Goal: Information Seeking & Learning: Learn about a topic

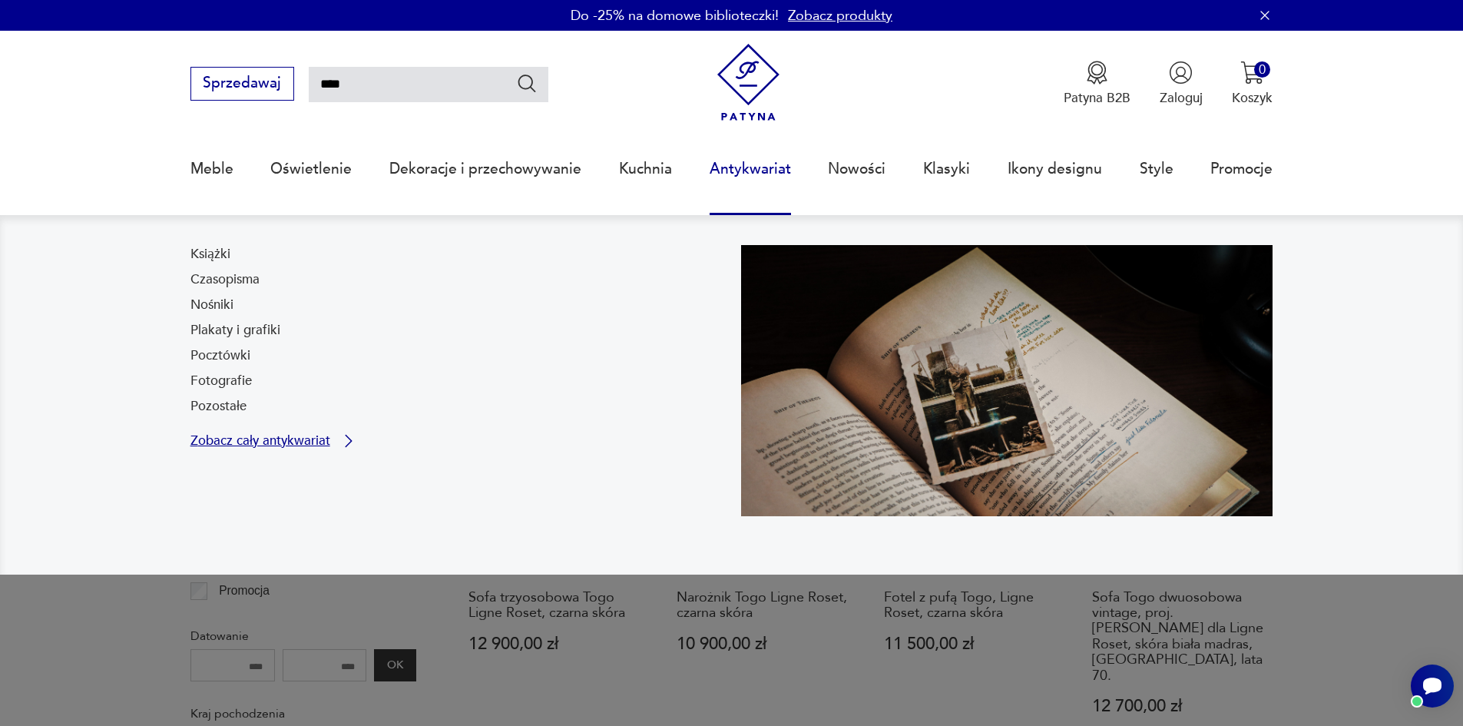
click at [279, 439] on p "Zobacz cały antykwariat" at bounding box center [260, 441] width 140 height 12
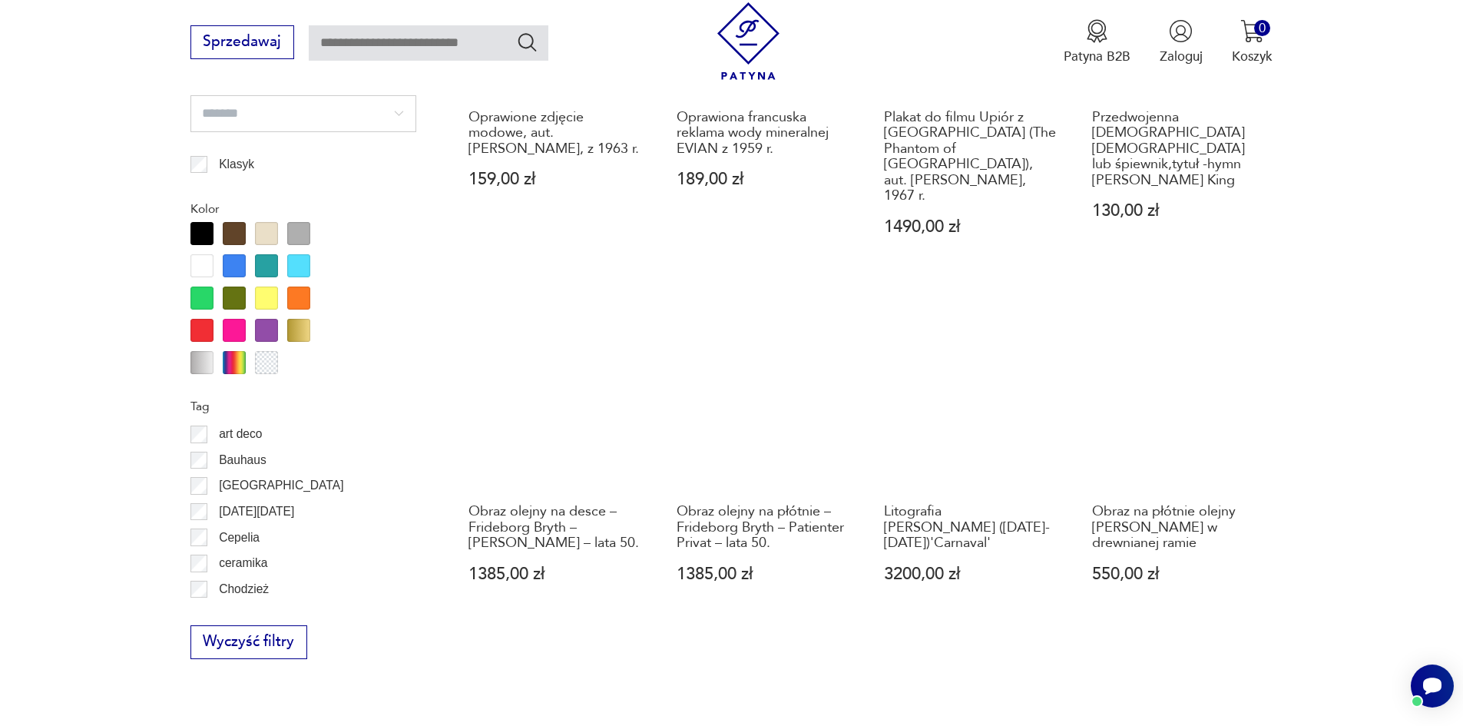
scroll to position [1532, 0]
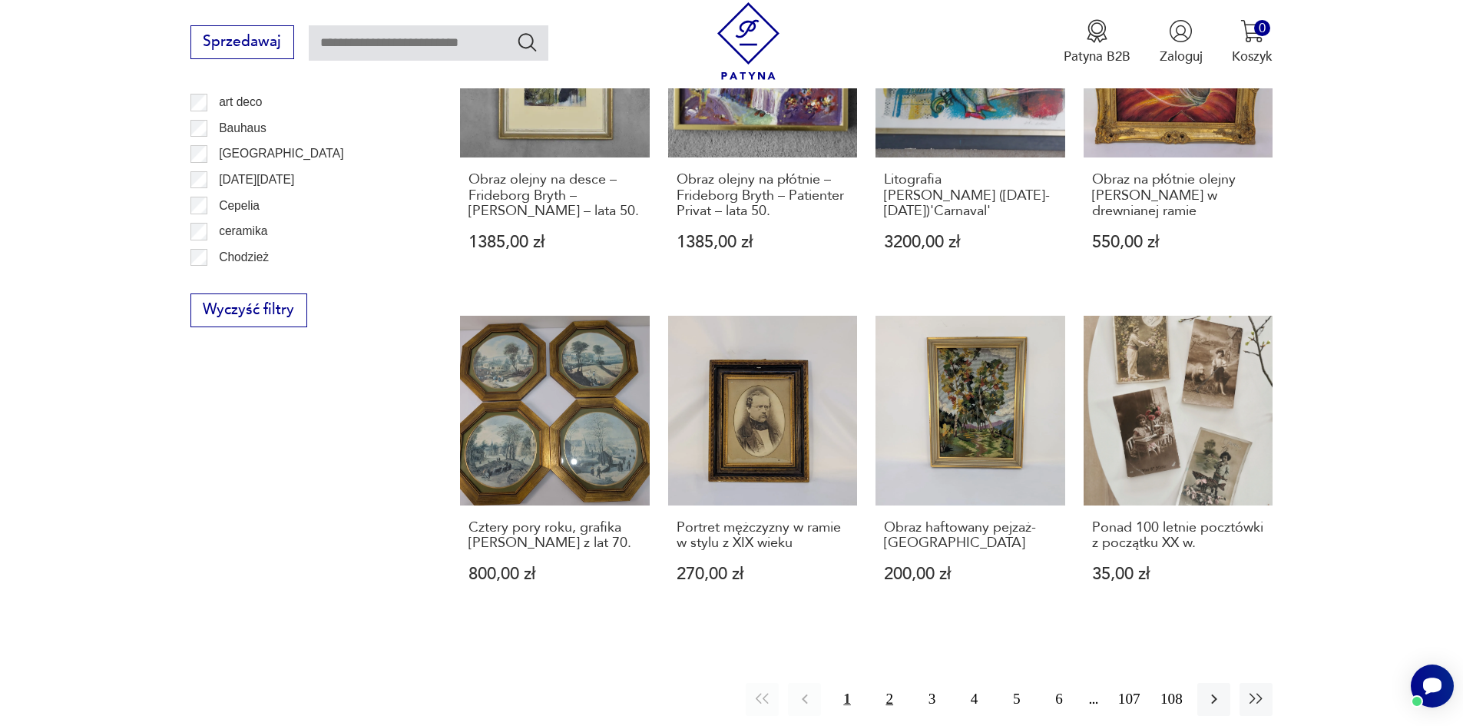
click at [898, 683] on button "2" at bounding box center [889, 699] width 33 height 33
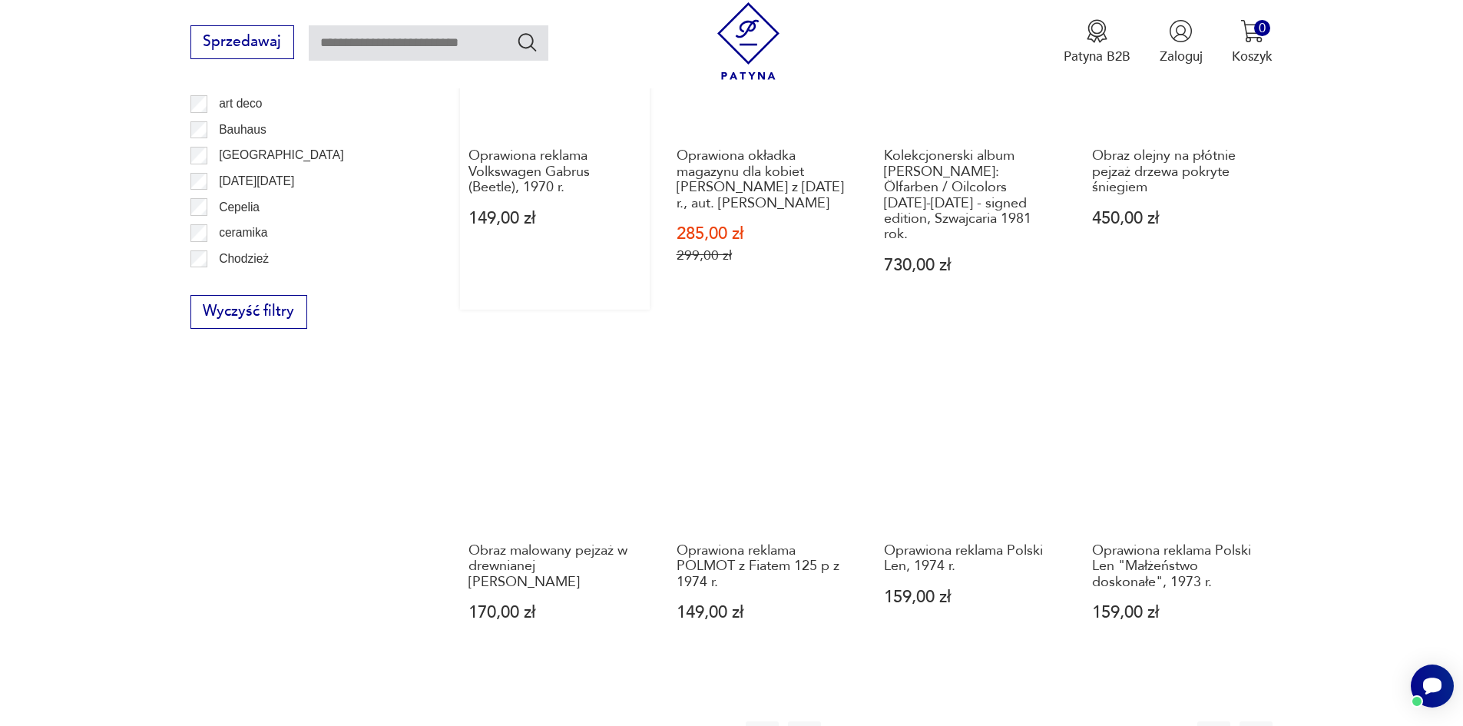
scroll to position [1761, 0]
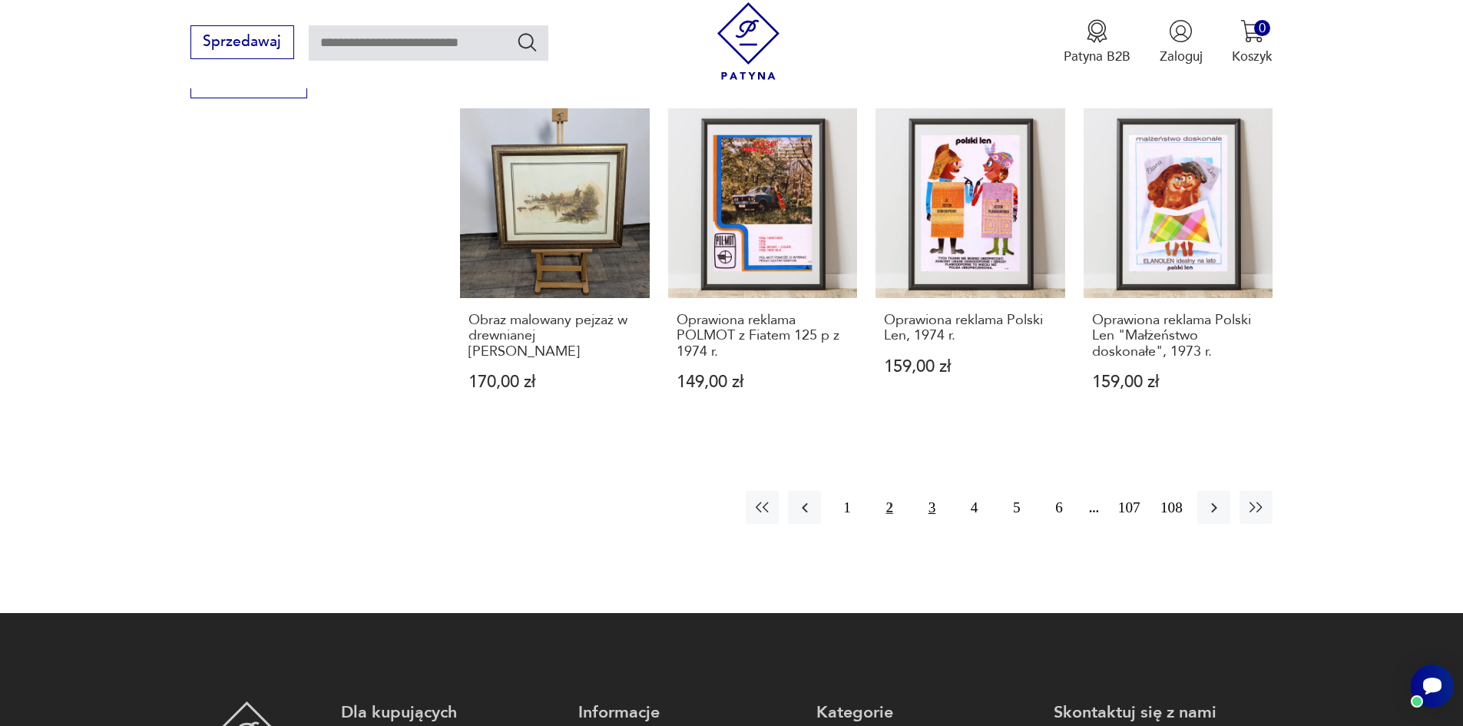
click at [934, 491] on button "3" at bounding box center [931, 507] width 33 height 33
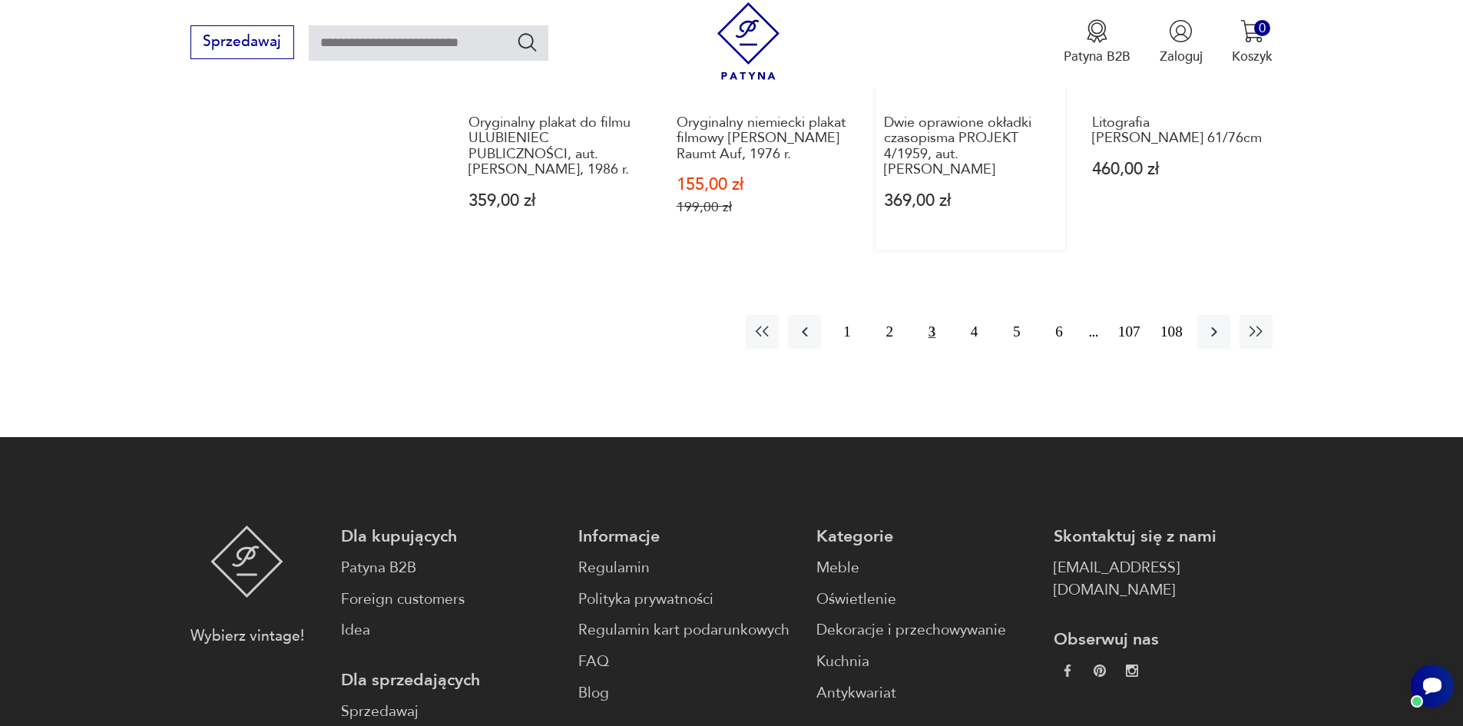
scroll to position [1915, 0]
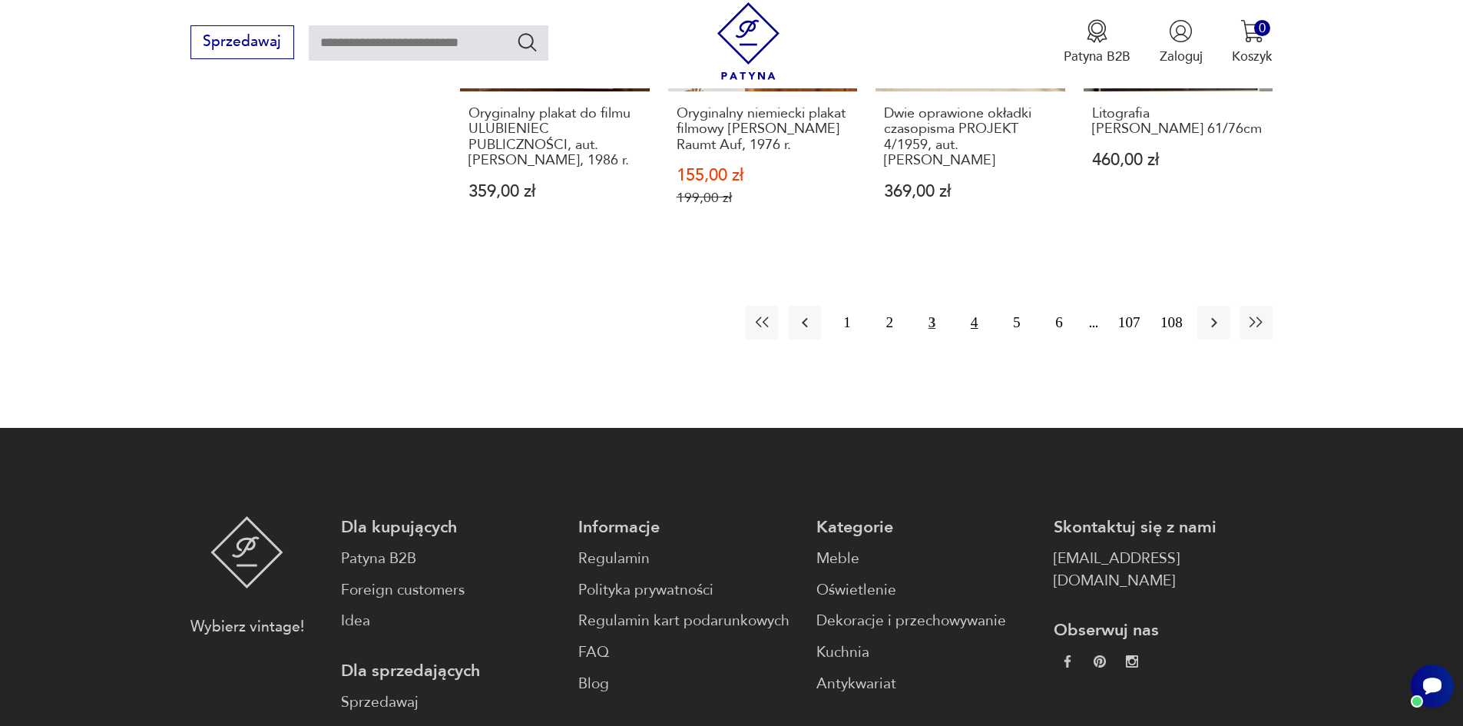
click at [970, 324] on button "4" at bounding box center [973, 322] width 33 height 33
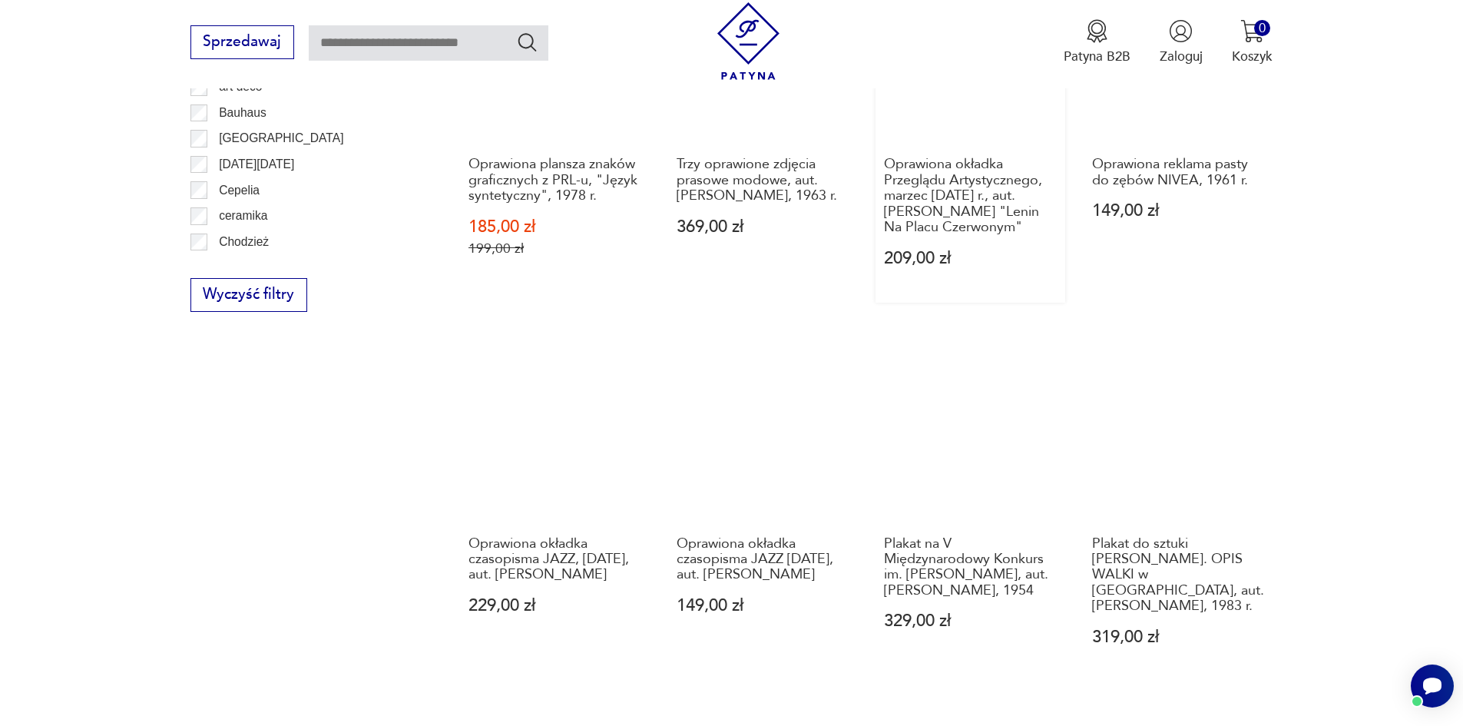
scroll to position [1685, 0]
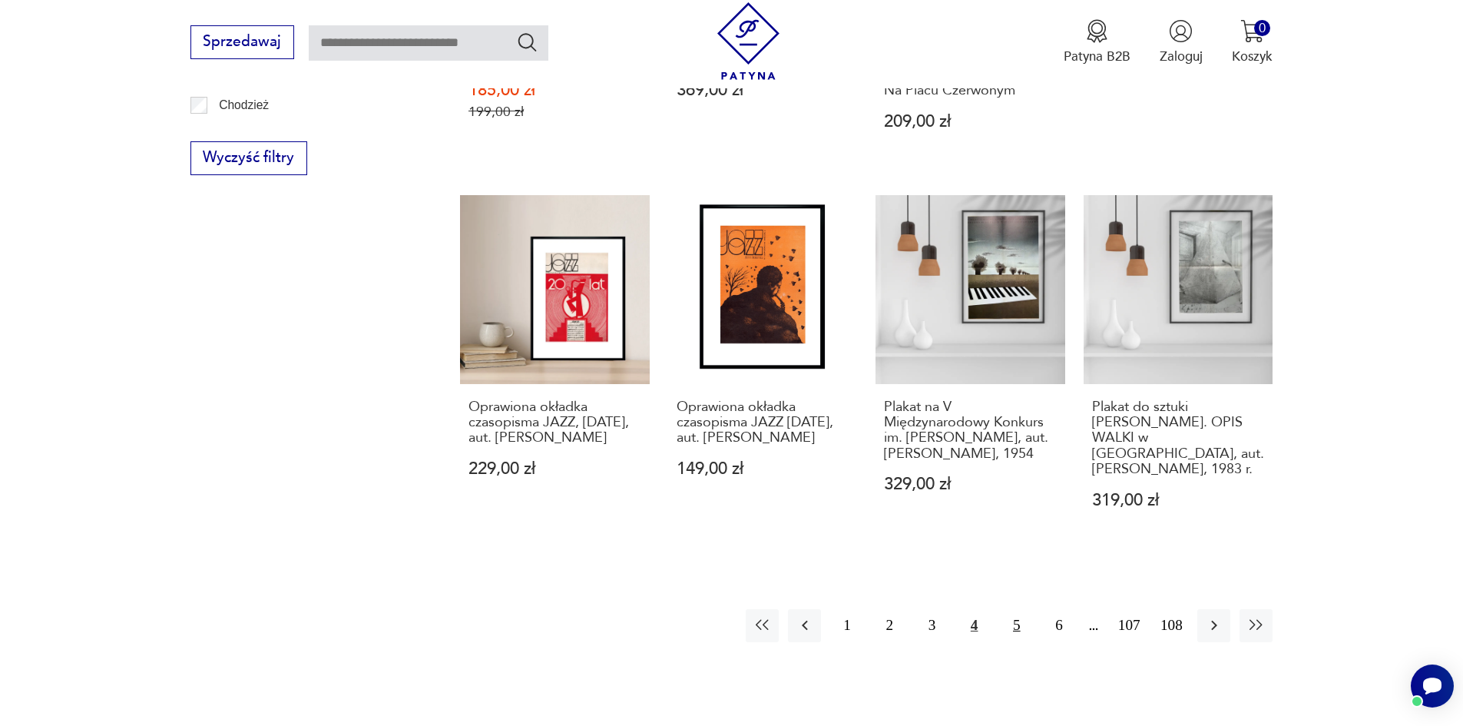
click at [1021, 630] on button "5" at bounding box center [1016, 625] width 33 height 33
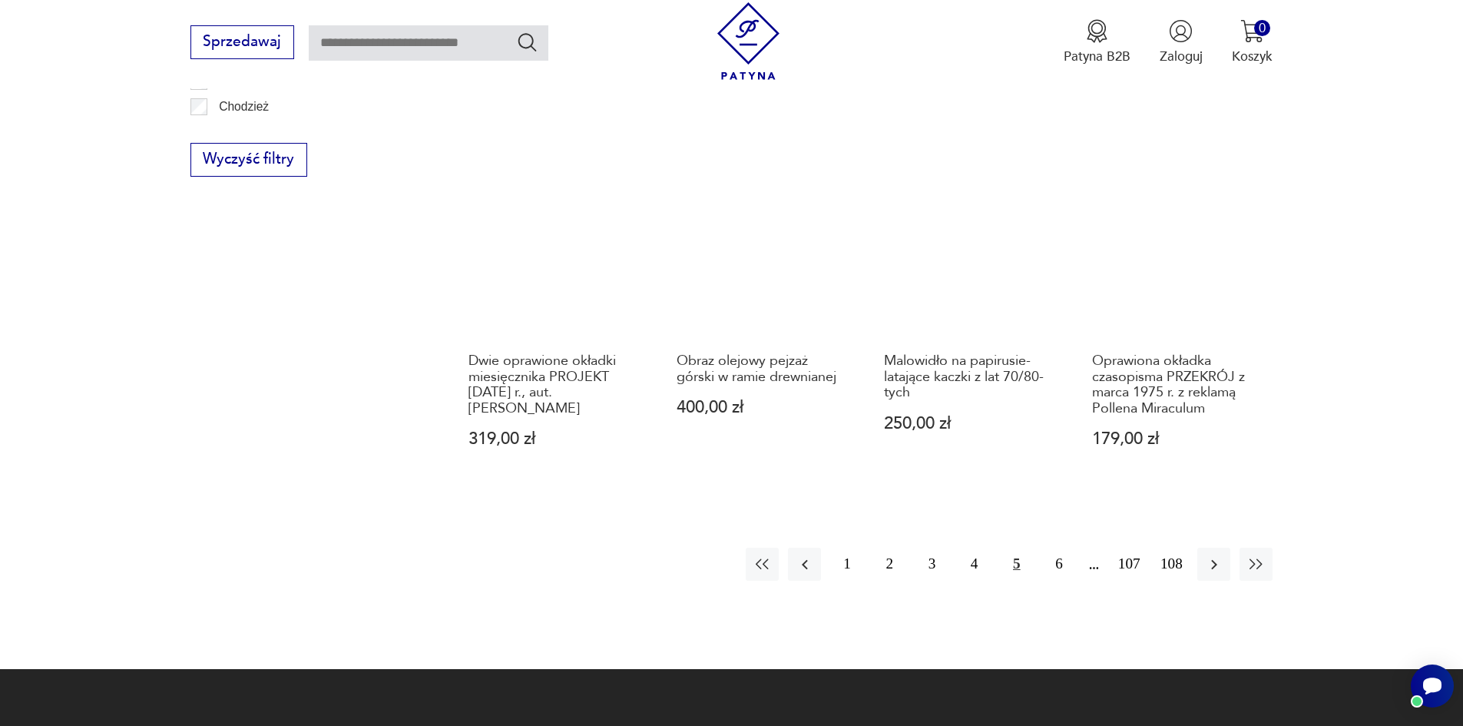
scroll to position [1685, 0]
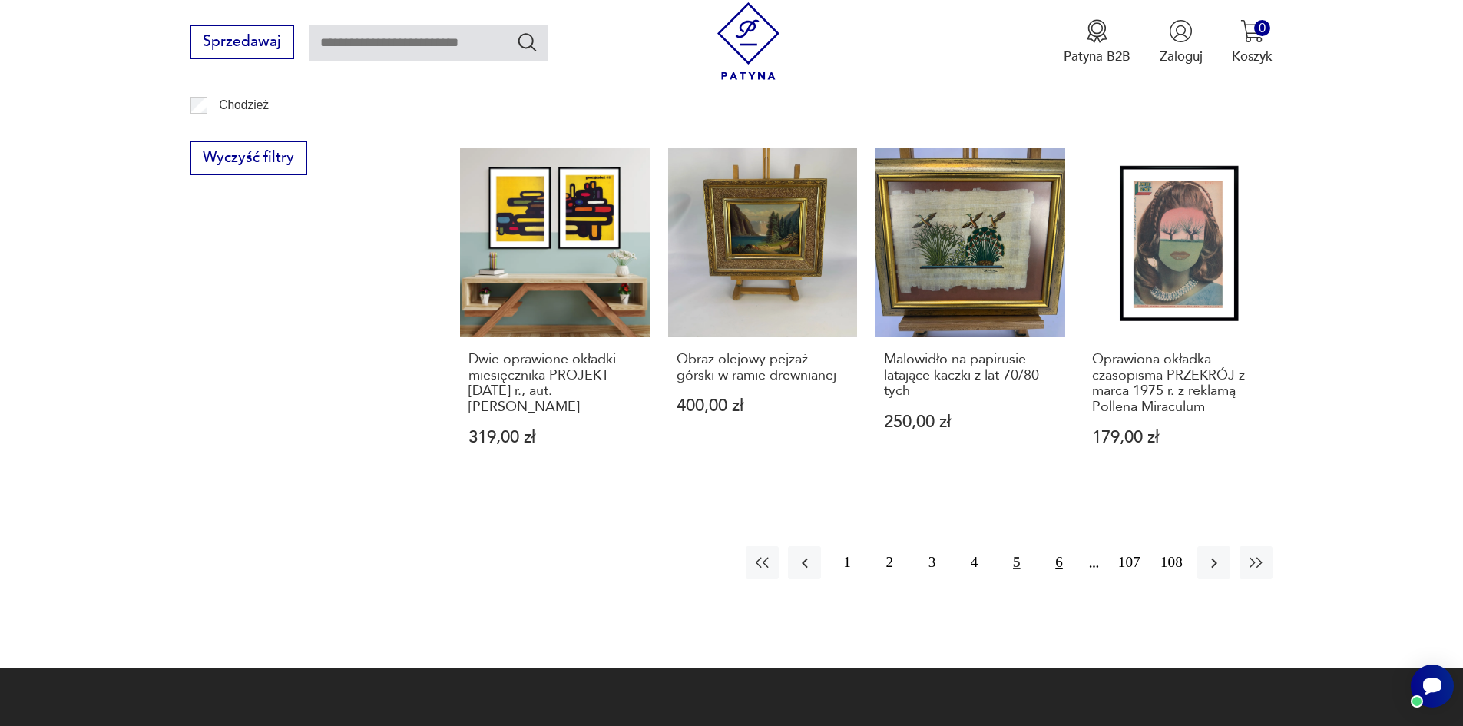
click at [1064, 577] on button "6" at bounding box center [1058, 562] width 33 height 33
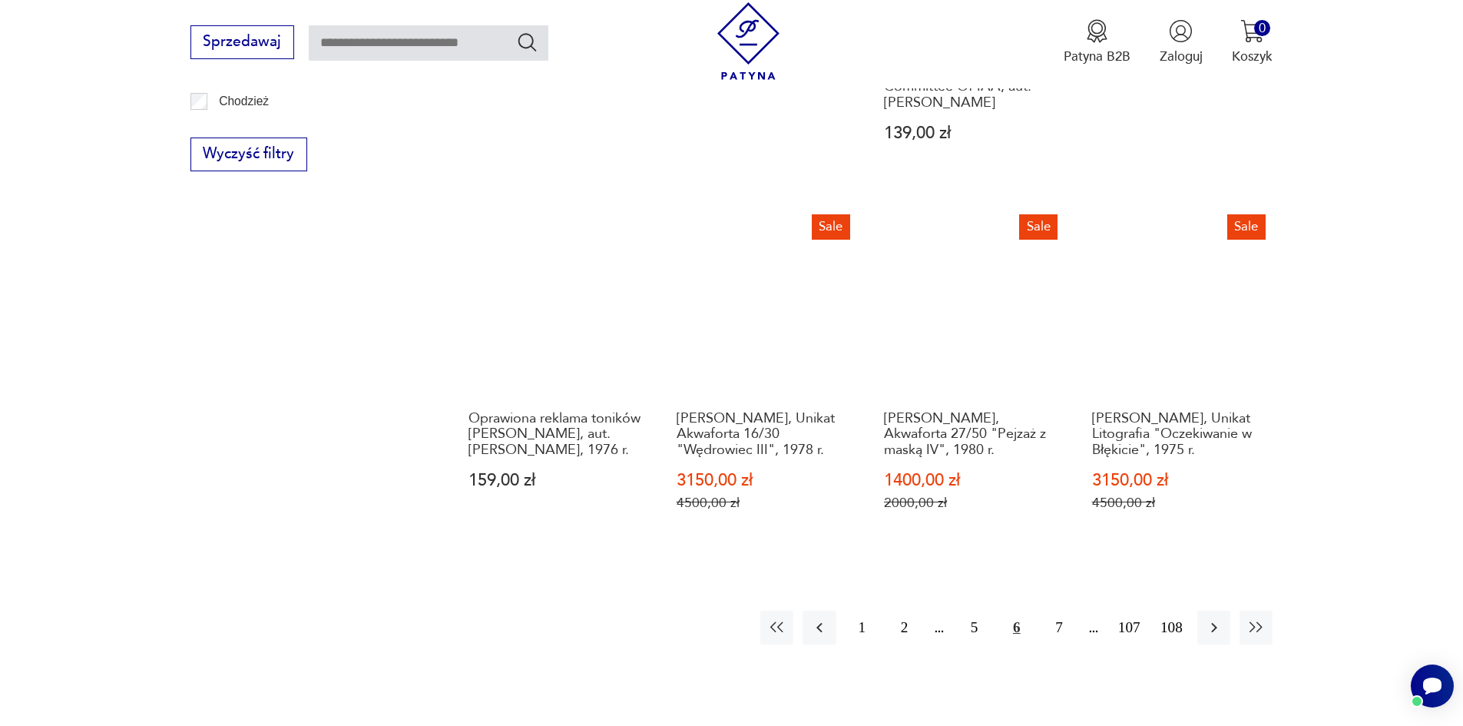
scroll to position [1685, 0]
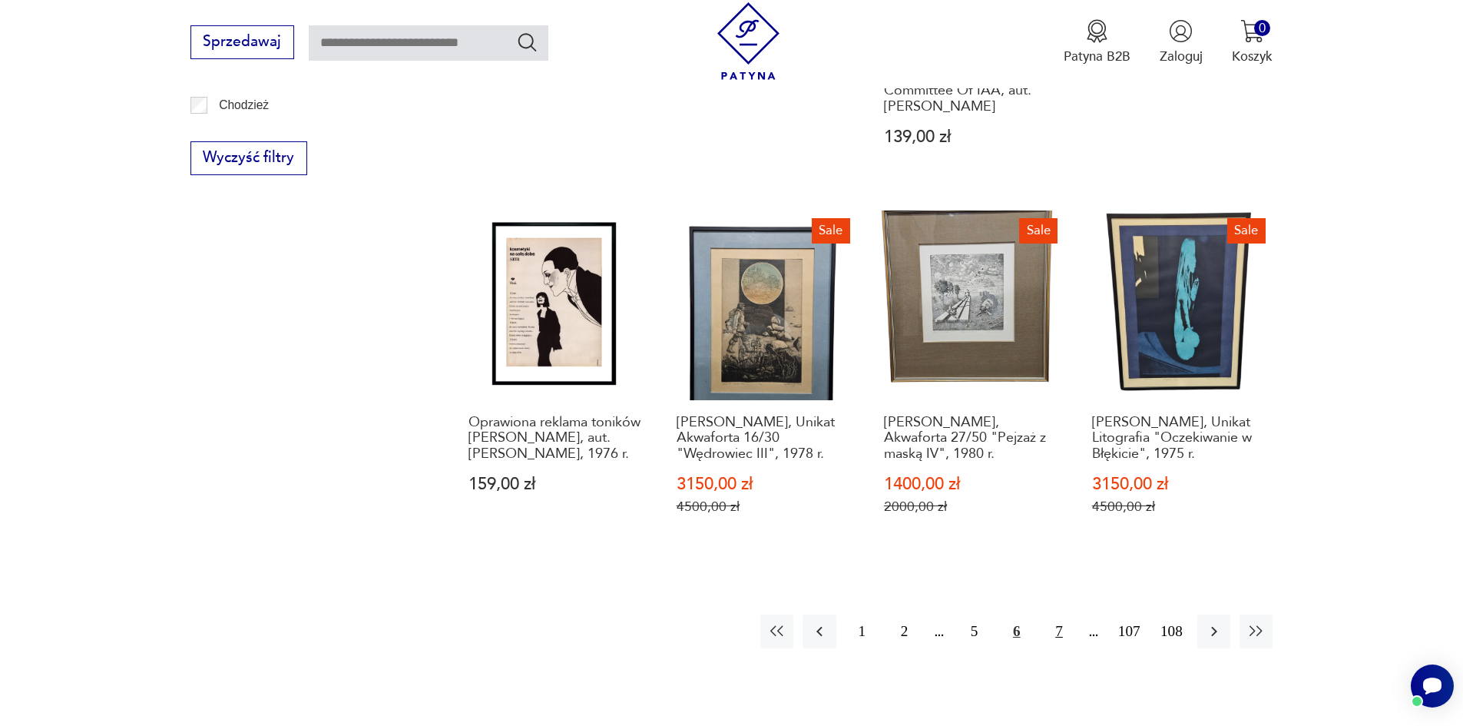
click at [1063, 614] on button "7" at bounding box center [1058, 630] width 33 height 33
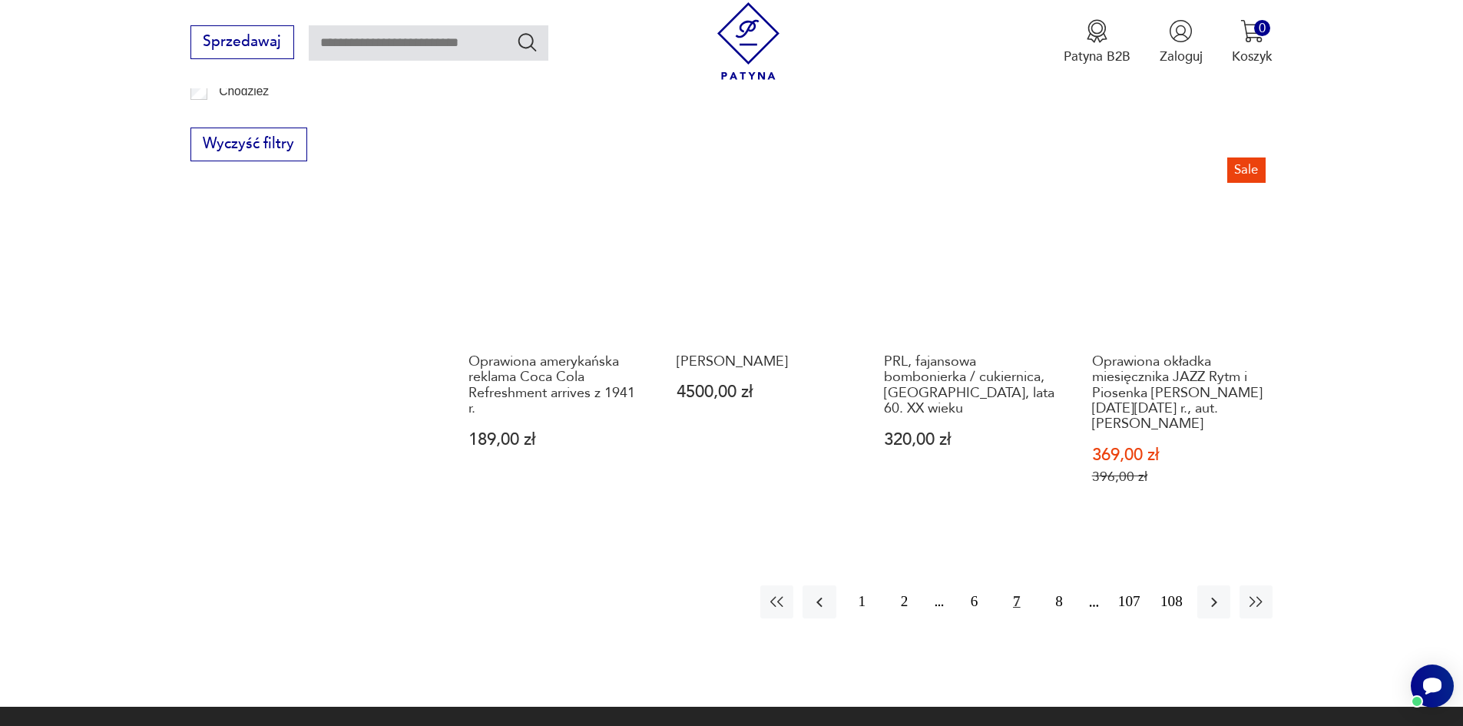
scroll to position [1838, 0]
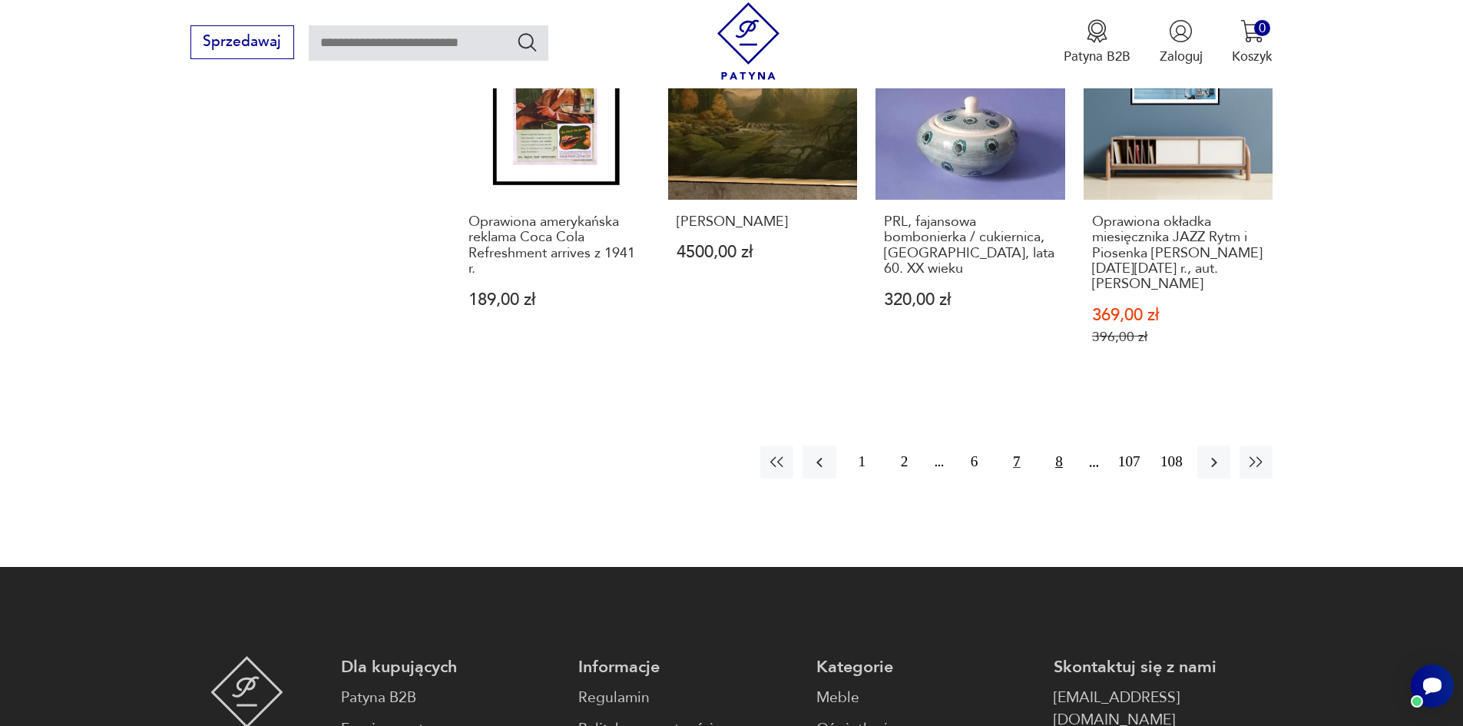
click at [1065, 461] on button "8" at bounding box center [1058, 461] width 33 height 33
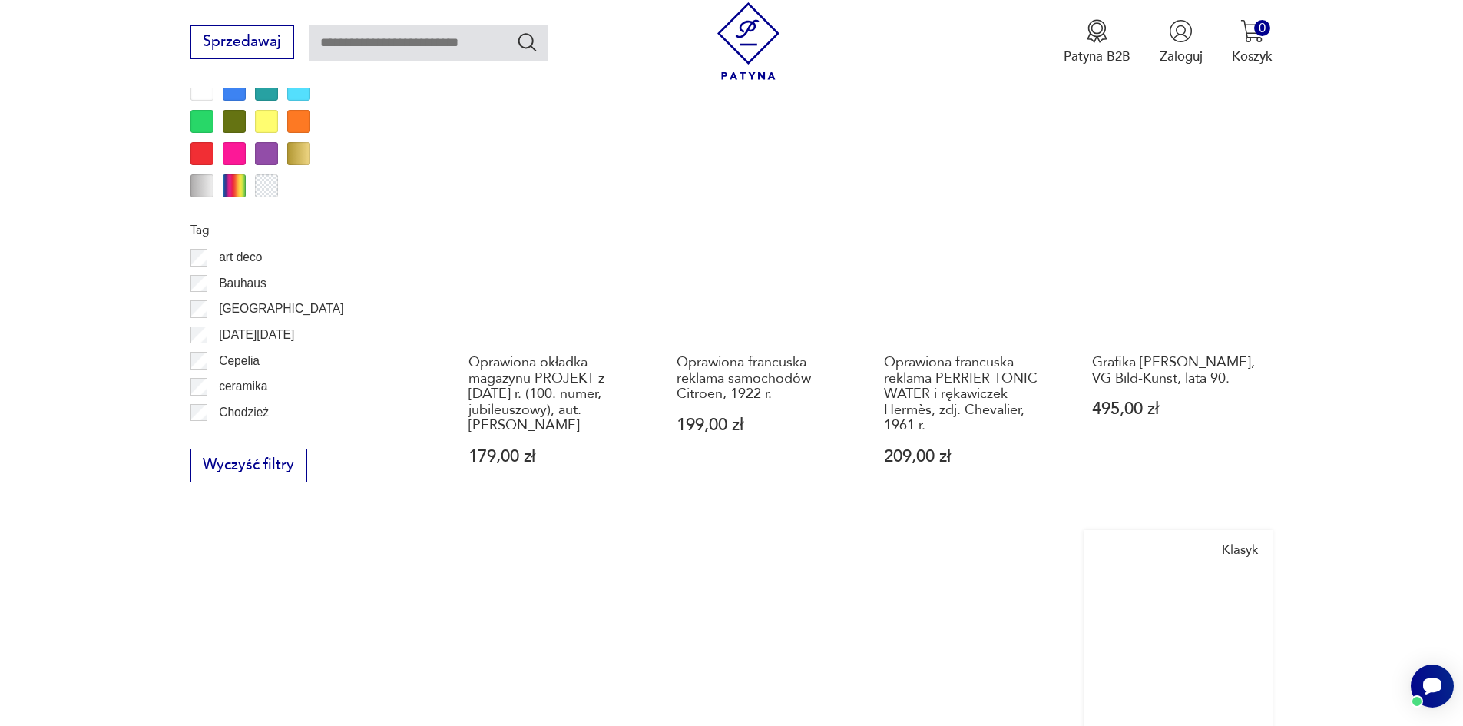
scroll to position [1685, 0]
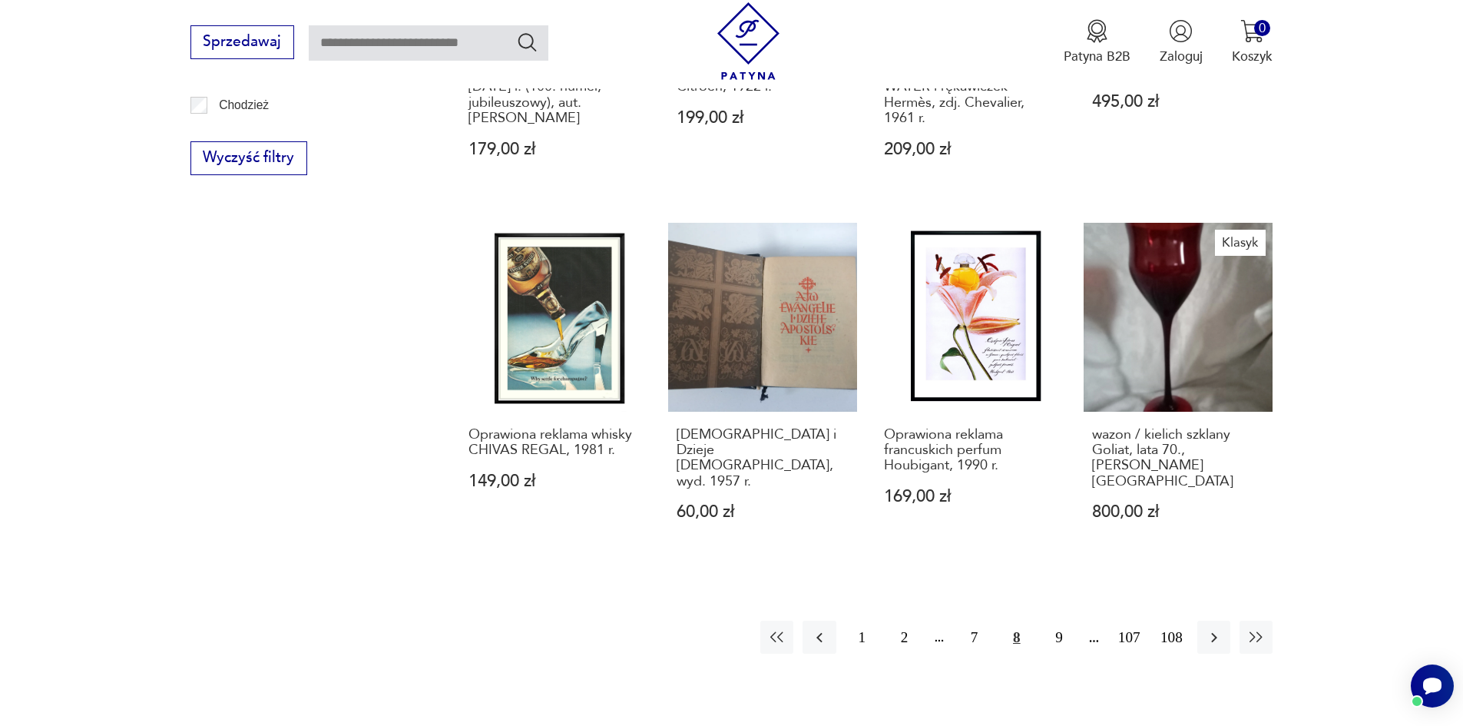
drag, startPoint x: 1063, startPoint y: 597, endPoint x: 857, endPoint y: 579, distance: 206.5
click at [1066, 620] on button "9" at bounding box center [1058, 636] width 33 height 33
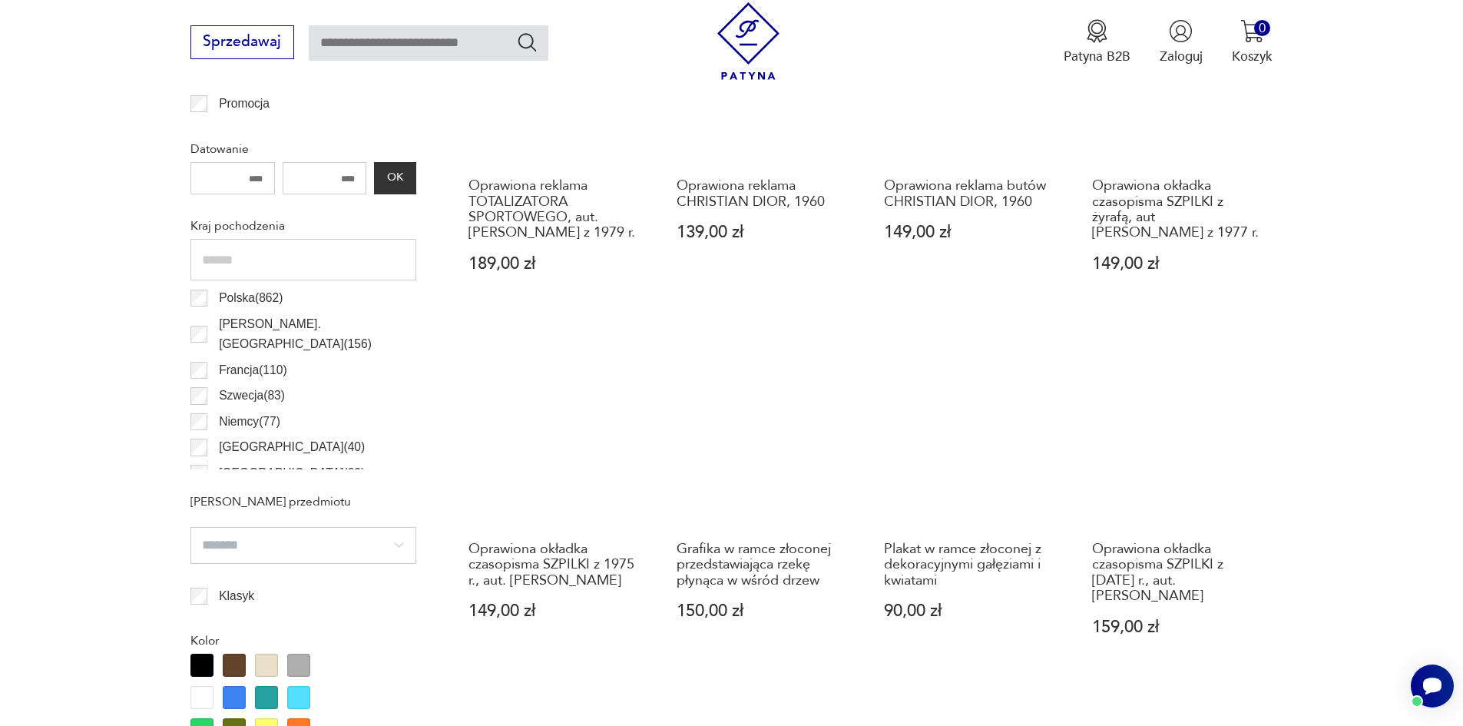
scroll to position [456, 0]
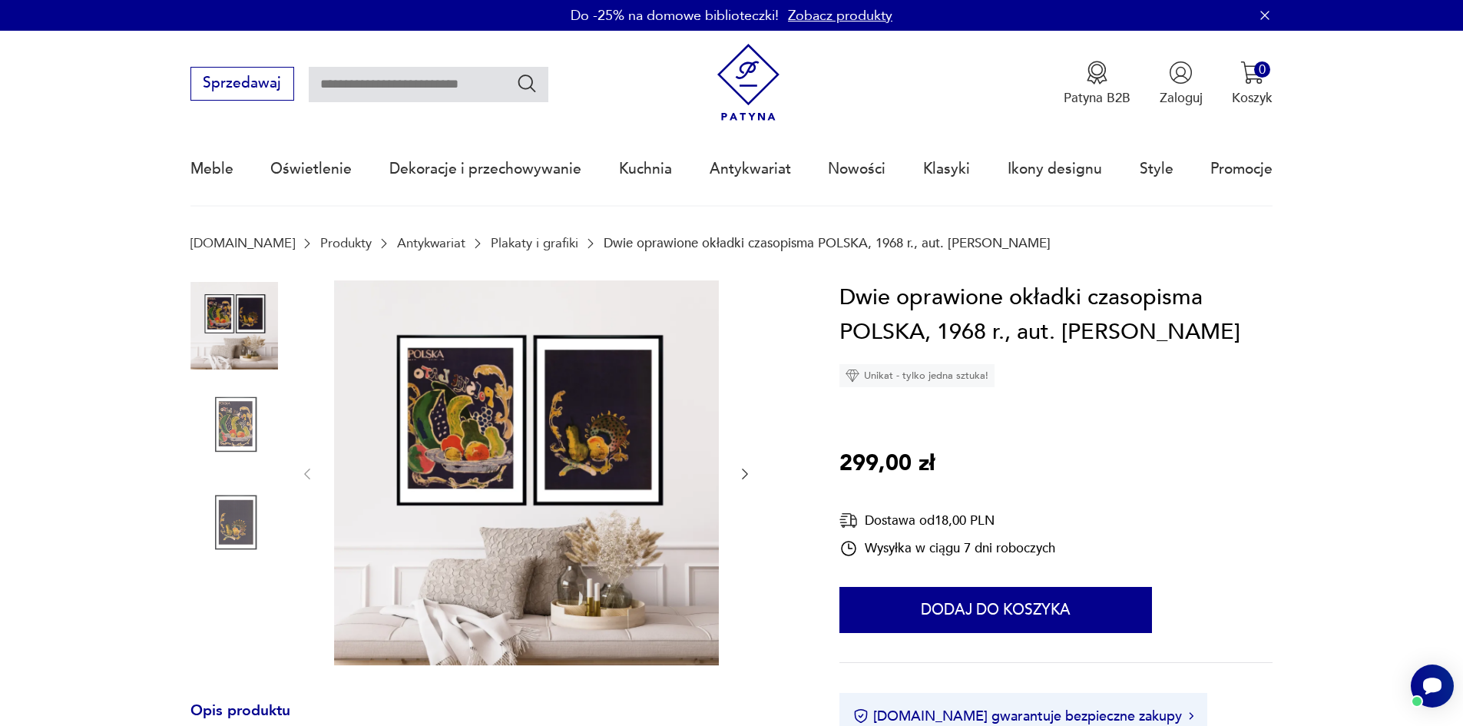
click at [459, 472] on img at bounding box center [526, 472] width 385 height 385
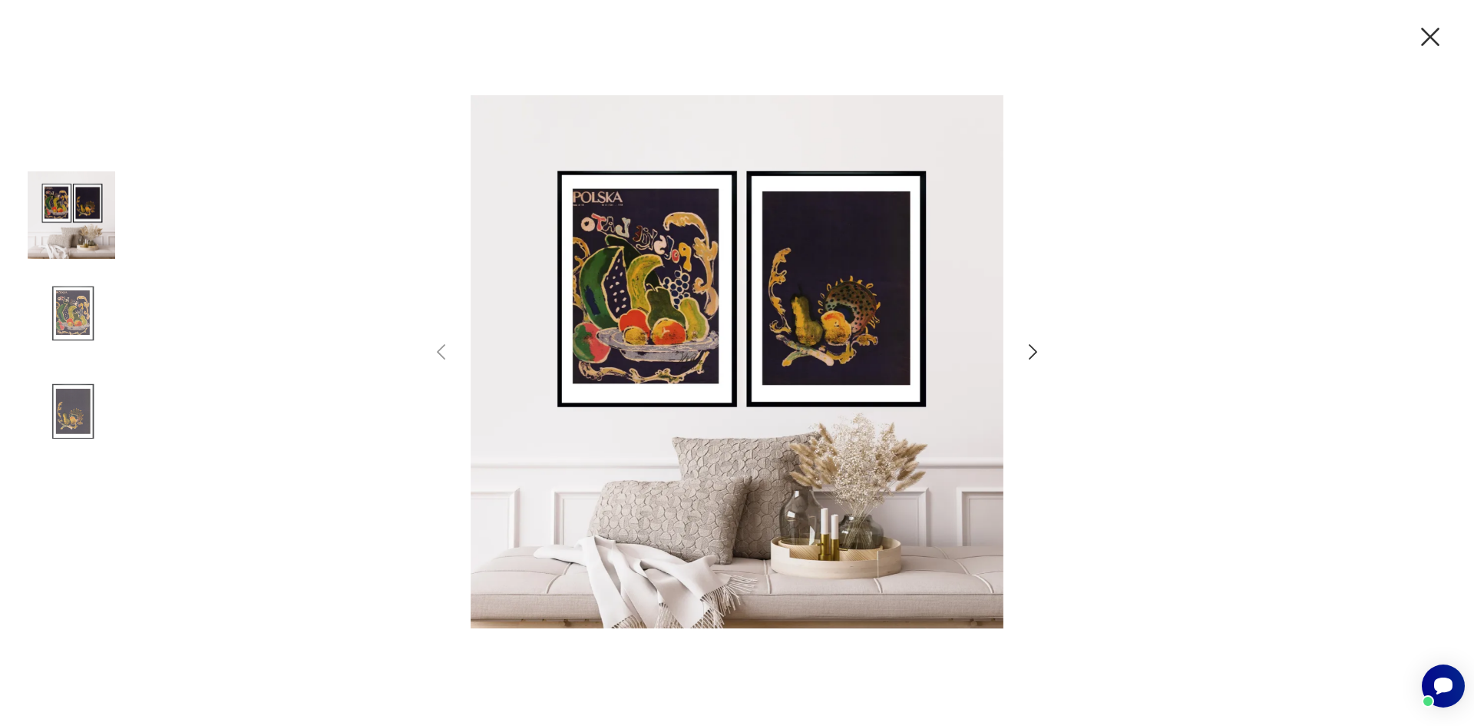
click at [1041, 349] on icon "button" at bounding box center [1033, 352] width 22 height 22
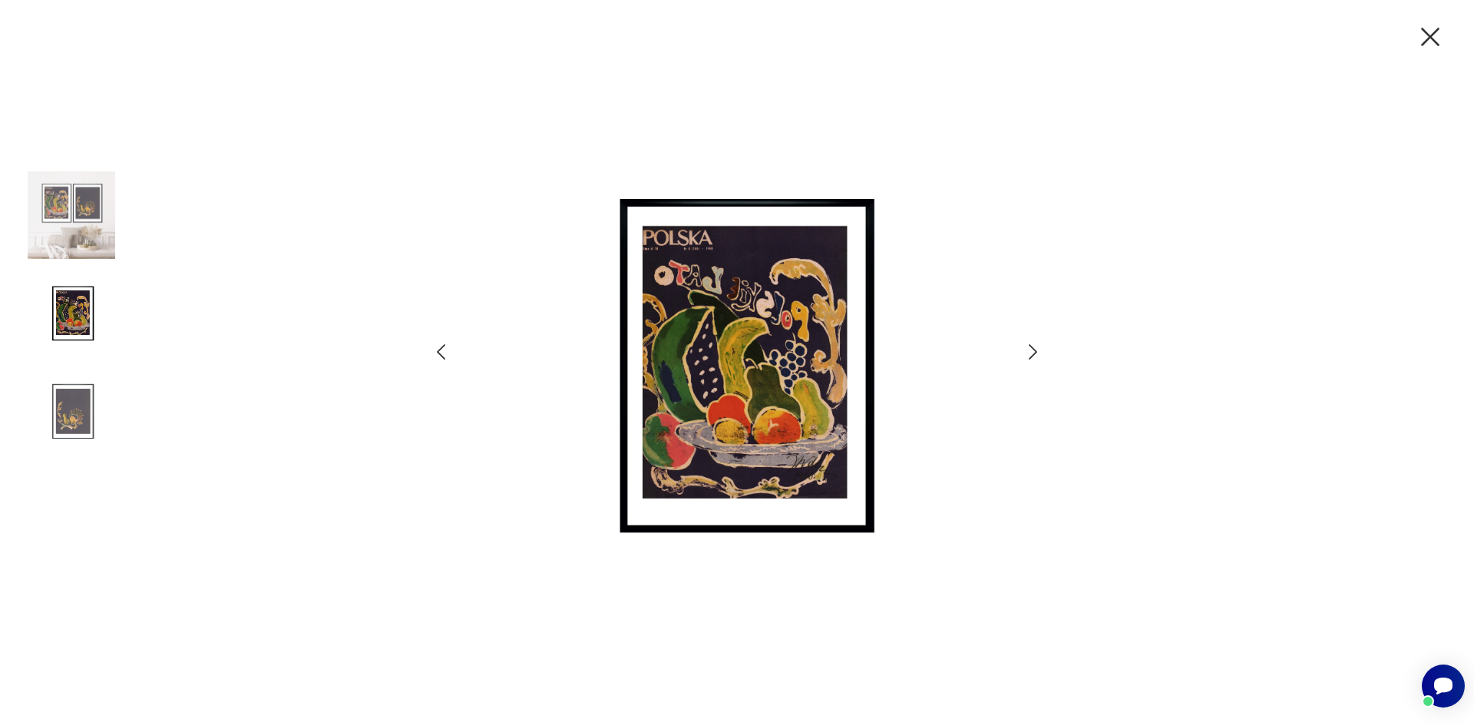
click at [1041, 349] on icon "button" at bounding box center [1033, 352] width 22 height 22
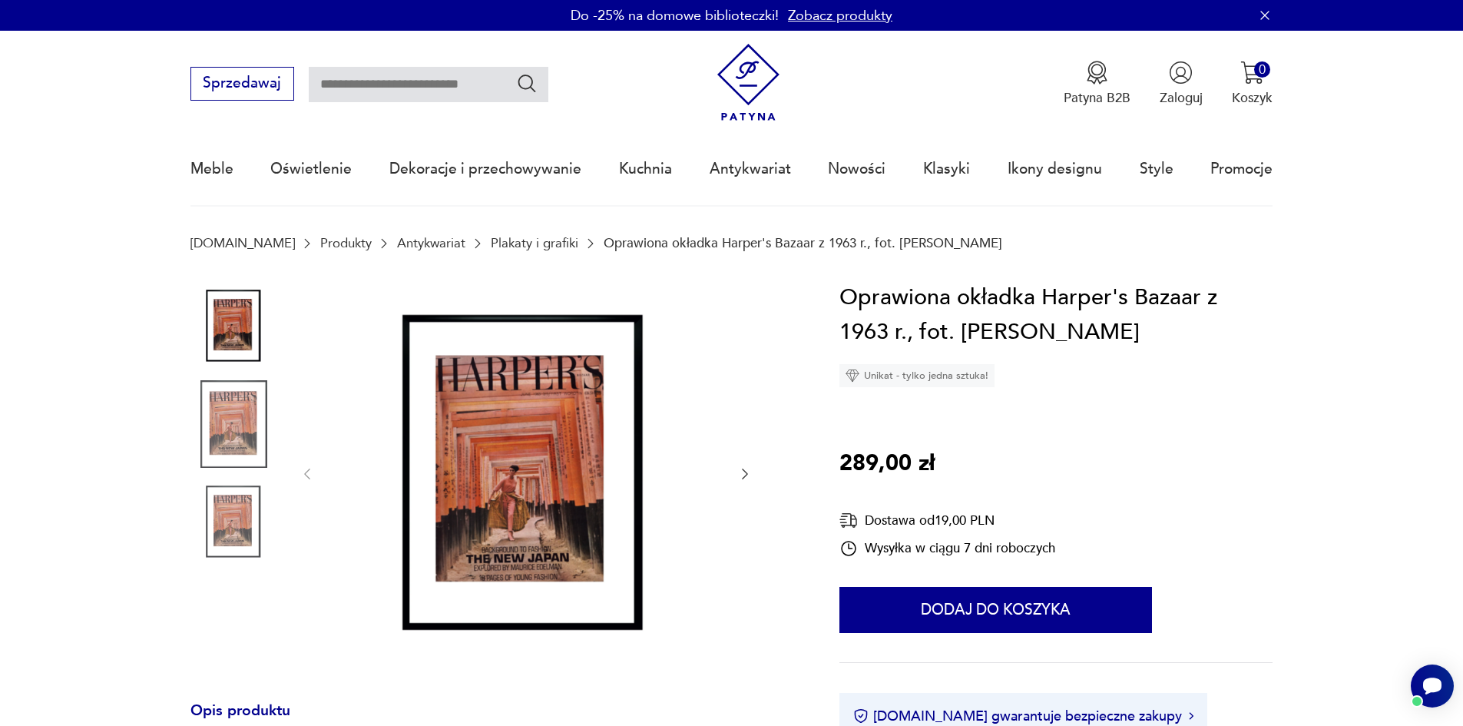
click at [739, 471] on icon "button" at bounding box center [744, 473] width 15 height 15
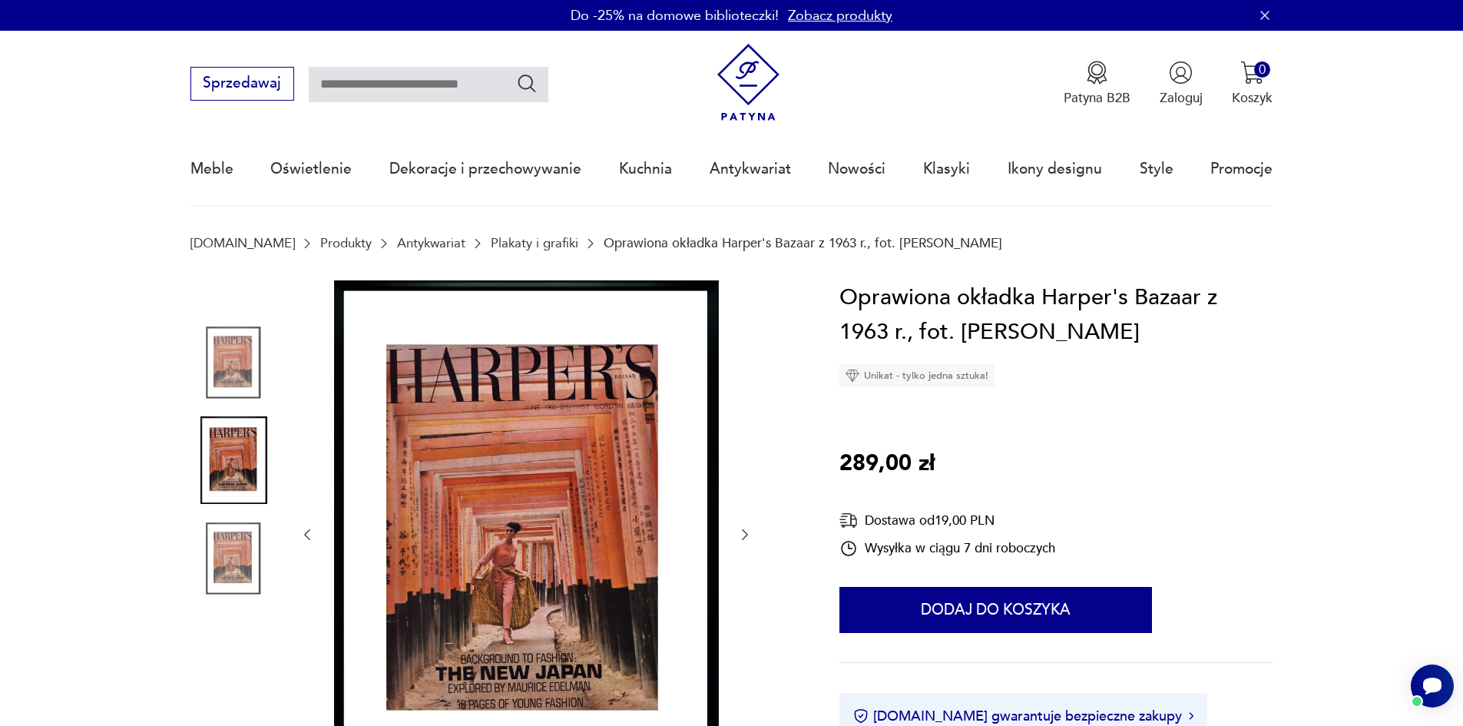
click at [737, 471] on div at bounding box center [525, 534] width 453 height 509
click at [742, 530] on icon "button" at bounding box center [745, 534] width 6 height 11
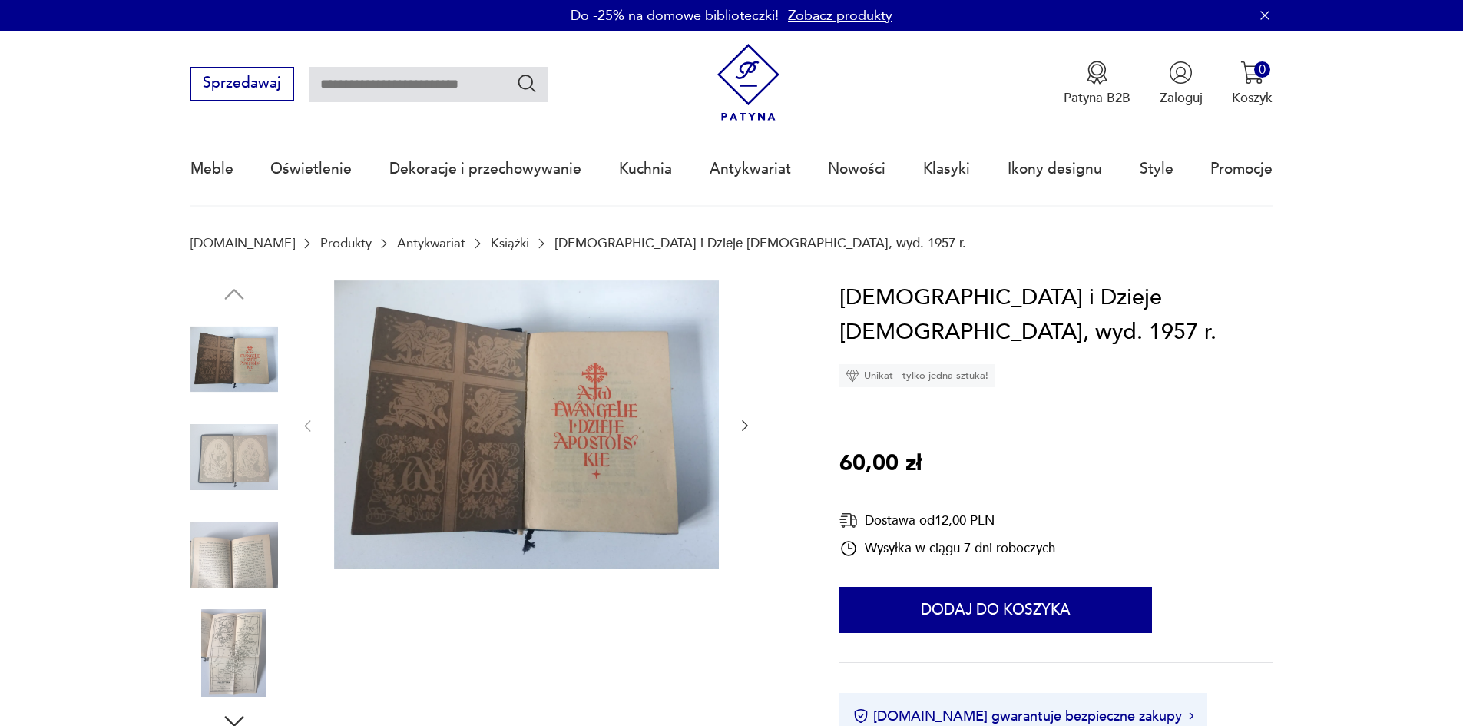
click at [747, 432] on icon "button" at bounding box center [744, 425] width 15 height 15
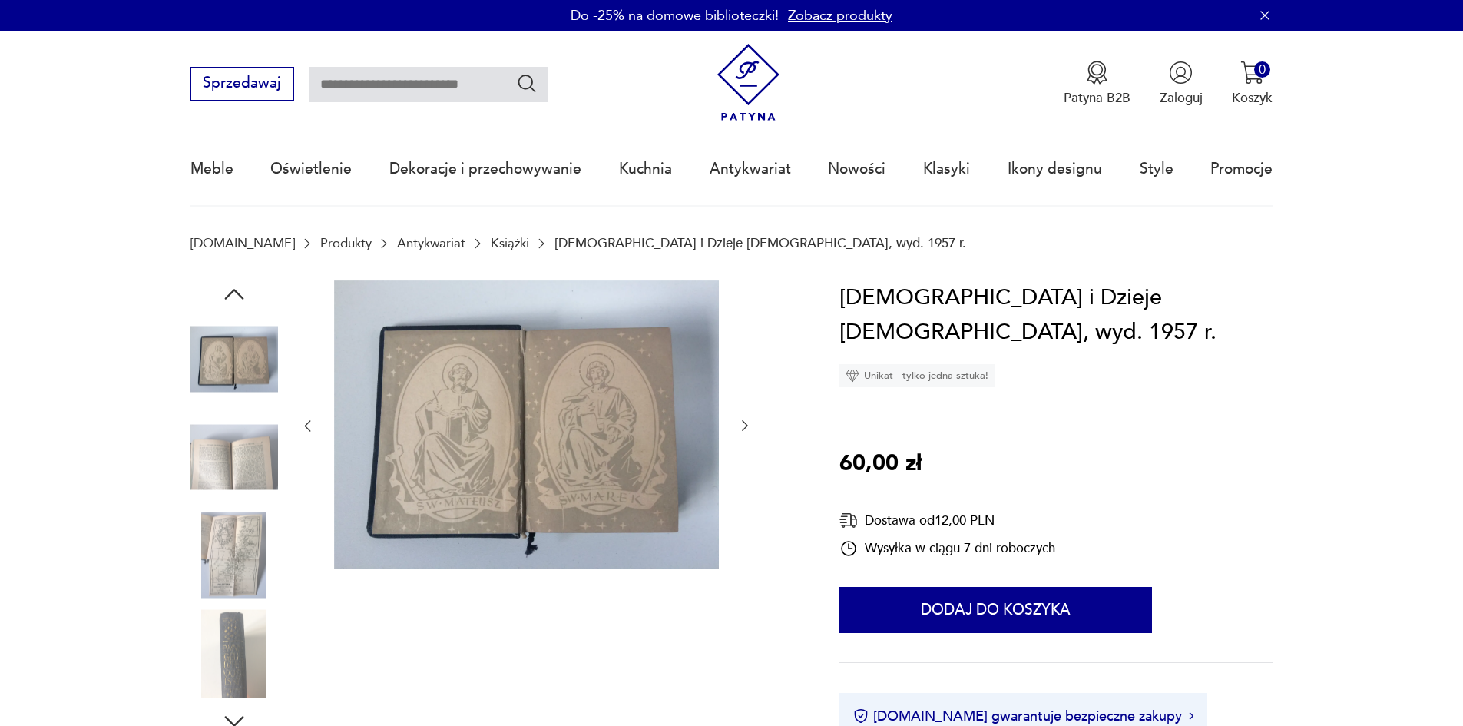
click at [746, 432] on icon "button" at bounding box center [744, 425] width 15 height 15
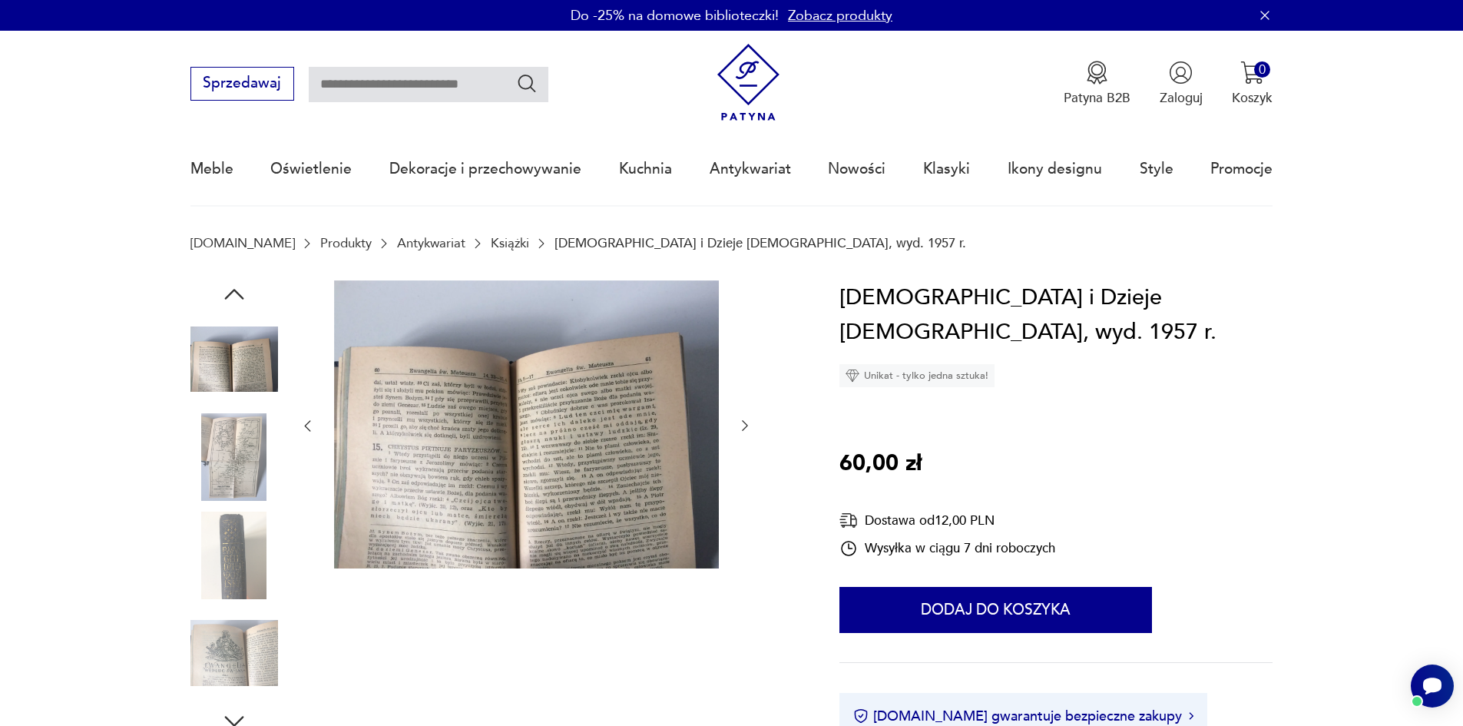
click at [746, 432] on icon "button" at bounding box center [744, 425] width 15 height 15
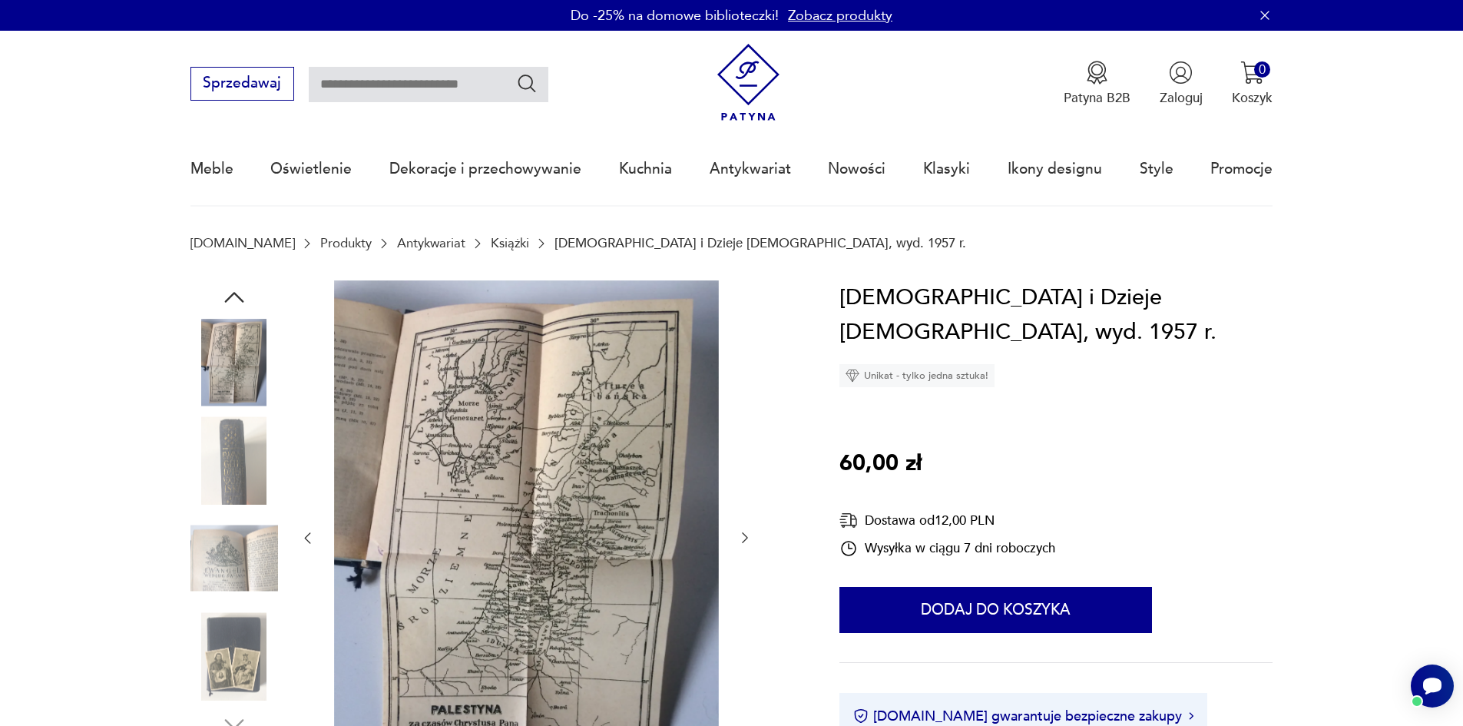
click at [749, 541] on icon "button" at bounding box center [744, 537] width 15 height 15
